Goal: Find specific page/section: Find specific page/section

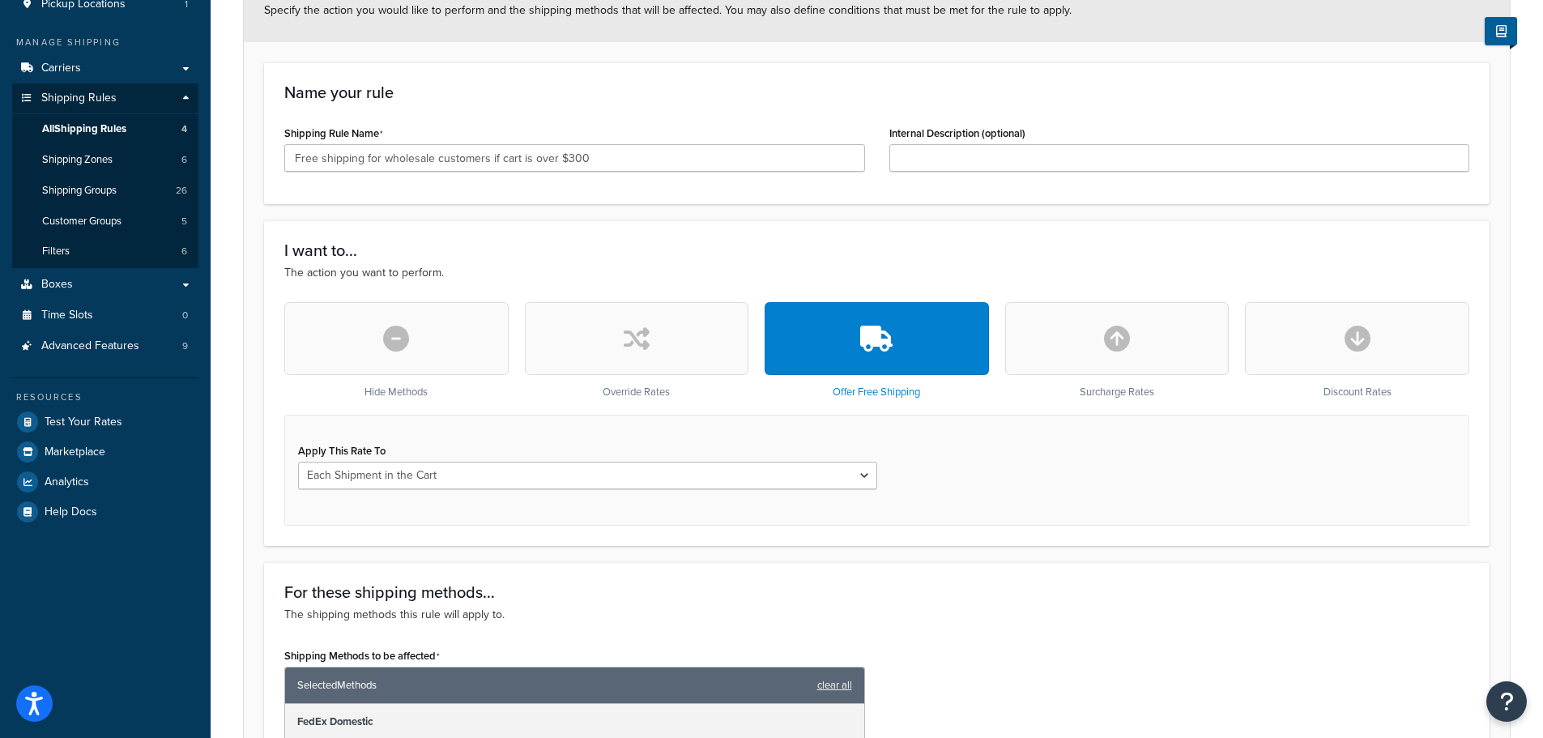
scroll to position [243, 0]
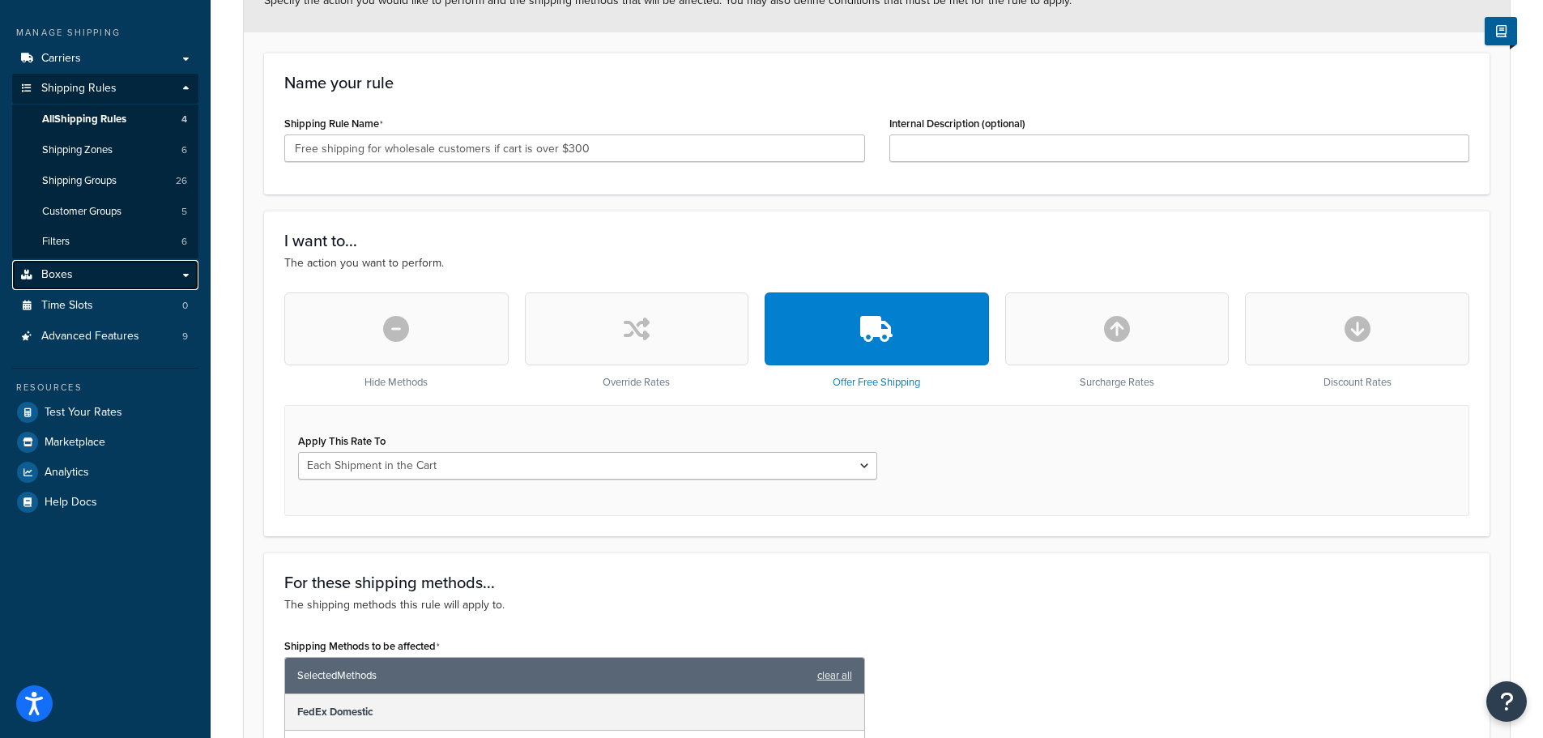
click at [75, 272] on link "Boxes" at bounding box center [105, 275] width 186 height 30
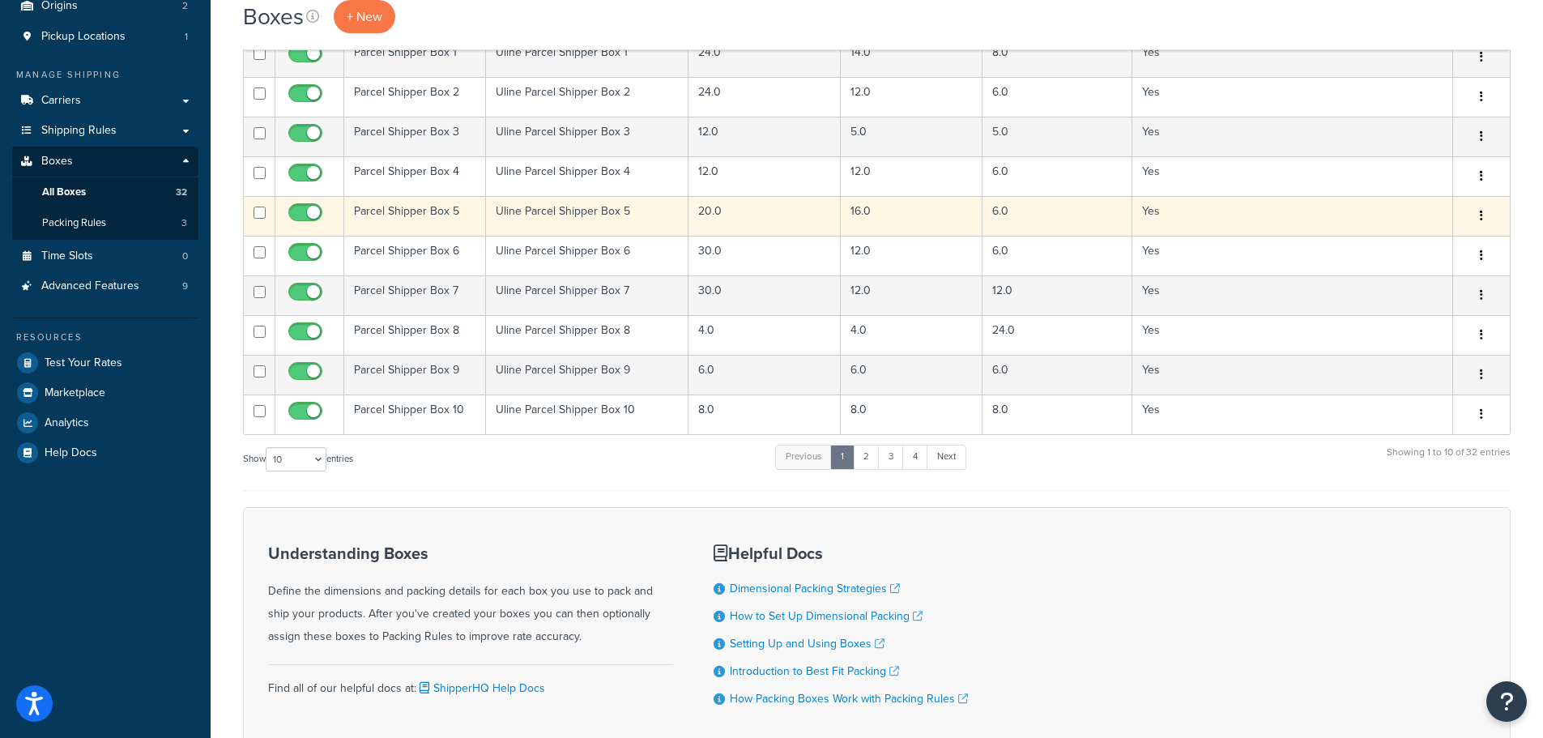
scroll to position [309, 0]
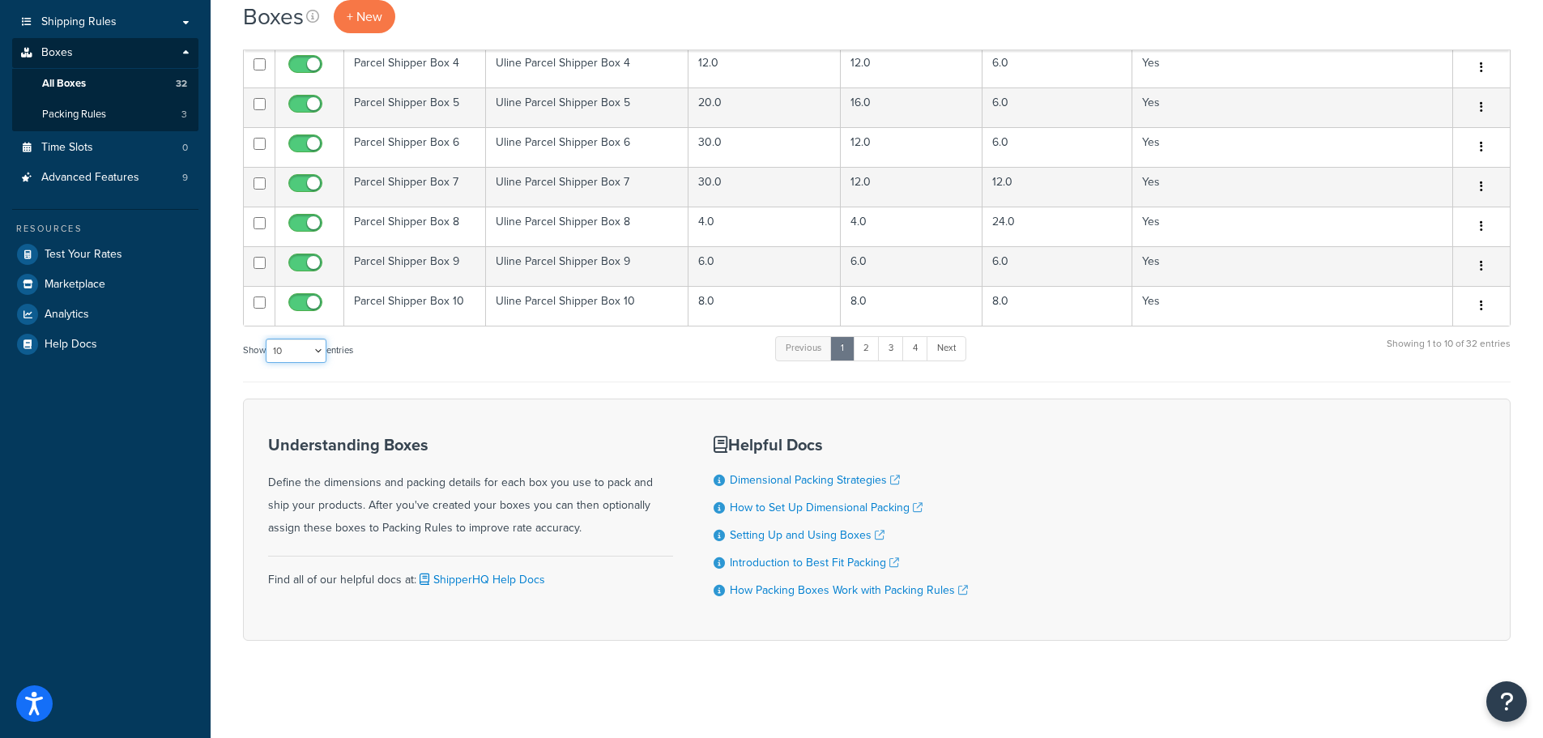
click at [315, 351] on select "10 15 25 50 100 1000" at bounding box center [296, 351] width 61 height 24
select select "50"
click at [267, 339] on select "10 15 25 50 100 1000" at bounding box center [296, 351] width 61 height 24
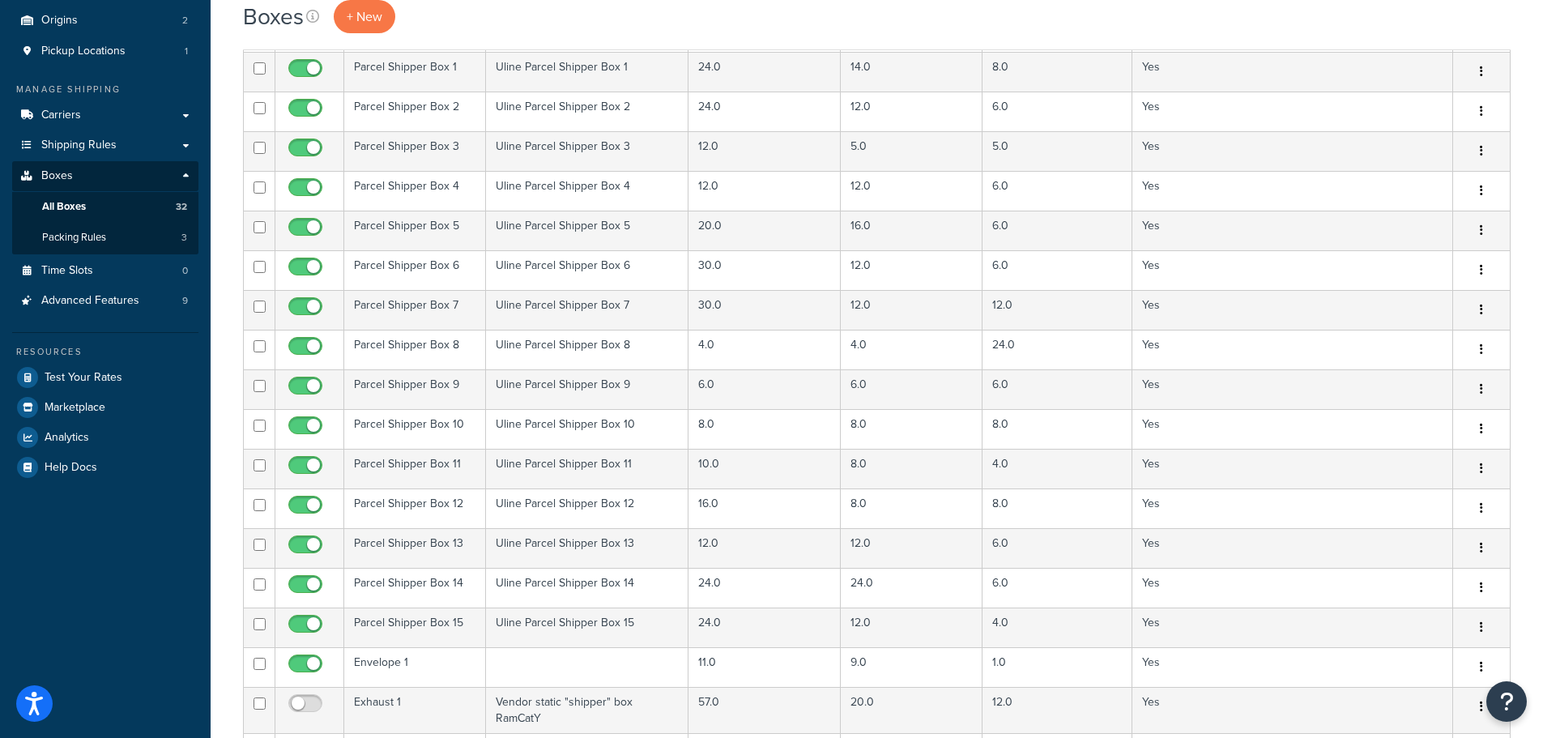
scroll to position [36, 0]
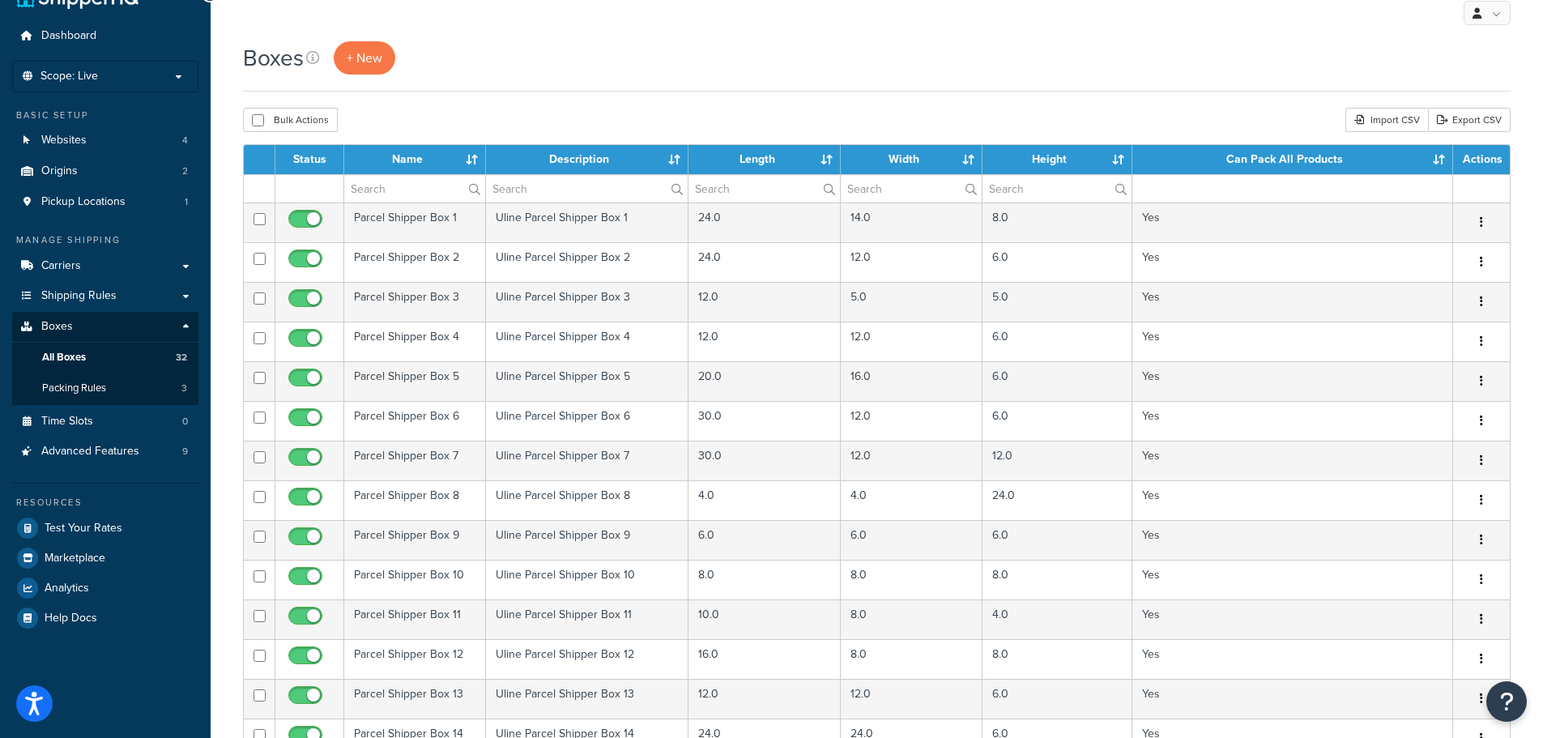
click at [298, 152] on th "Status" at bounding box center [309, 159] width 69 height 29
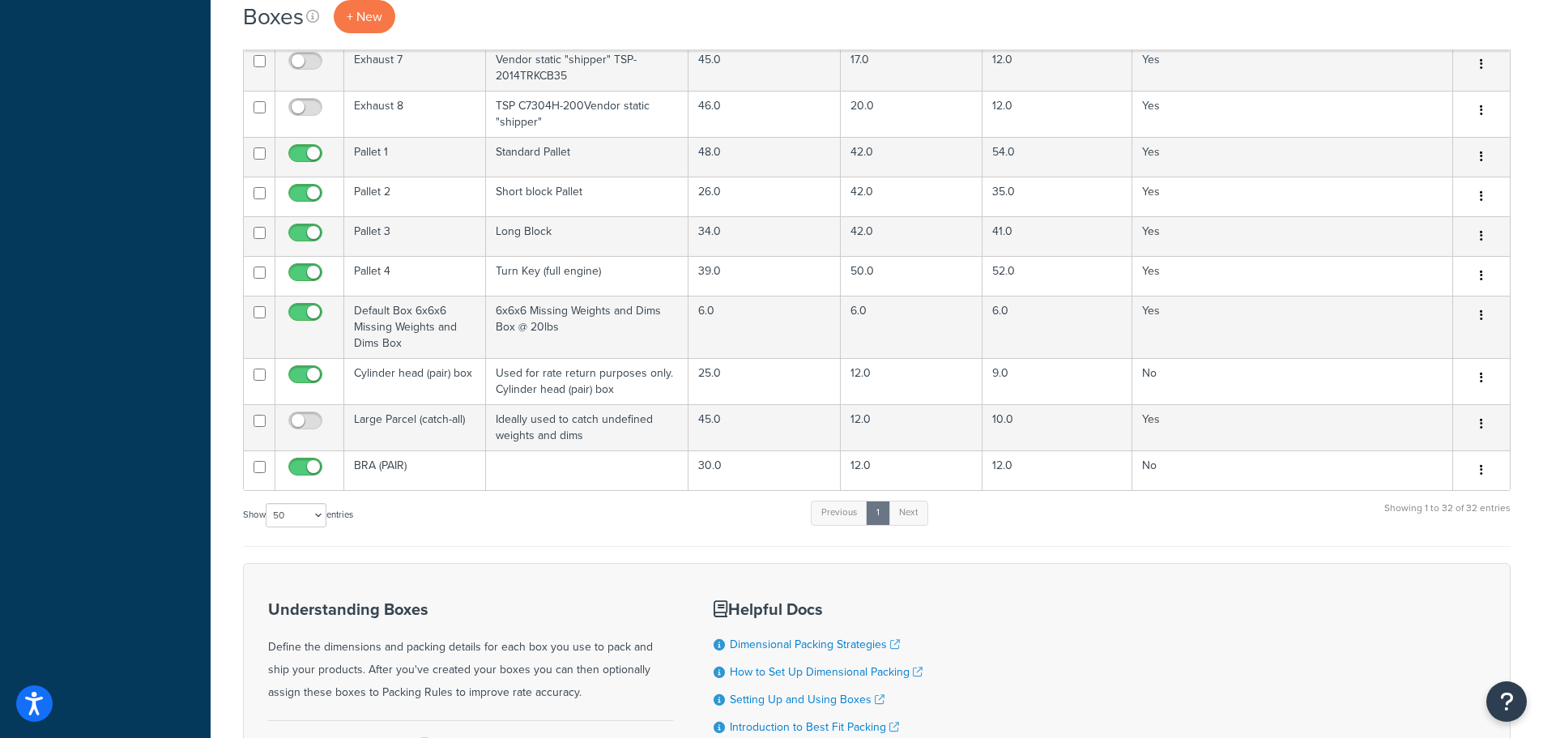
scroll to position [1008, 0]
